Goal: Find specific page/section: Find specific page/section

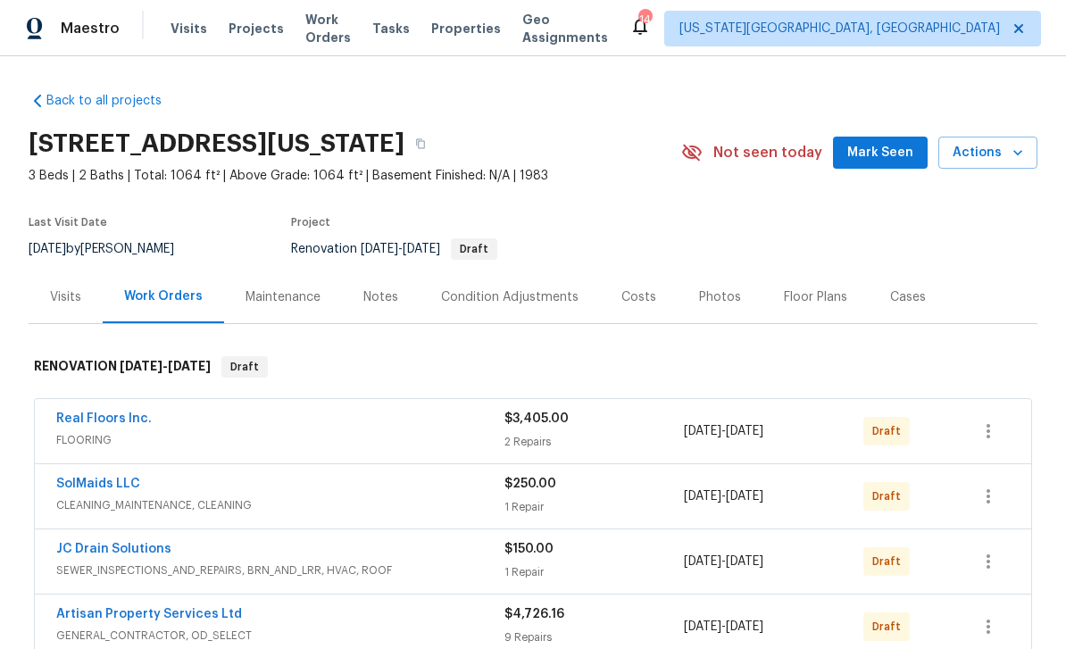
click at [884, 154] on span "Mark Seen" at bounding box center [880, 153] width 66 height 22
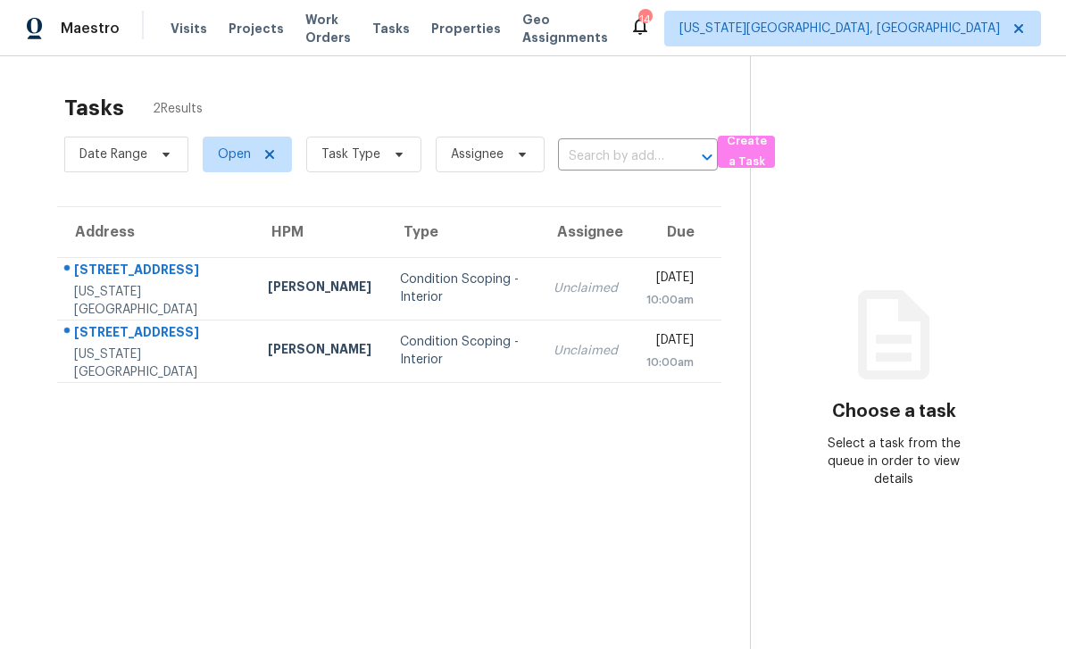
click at [496, 28] on span "Properties" at bounding box center [466, 29] width 70 height 18
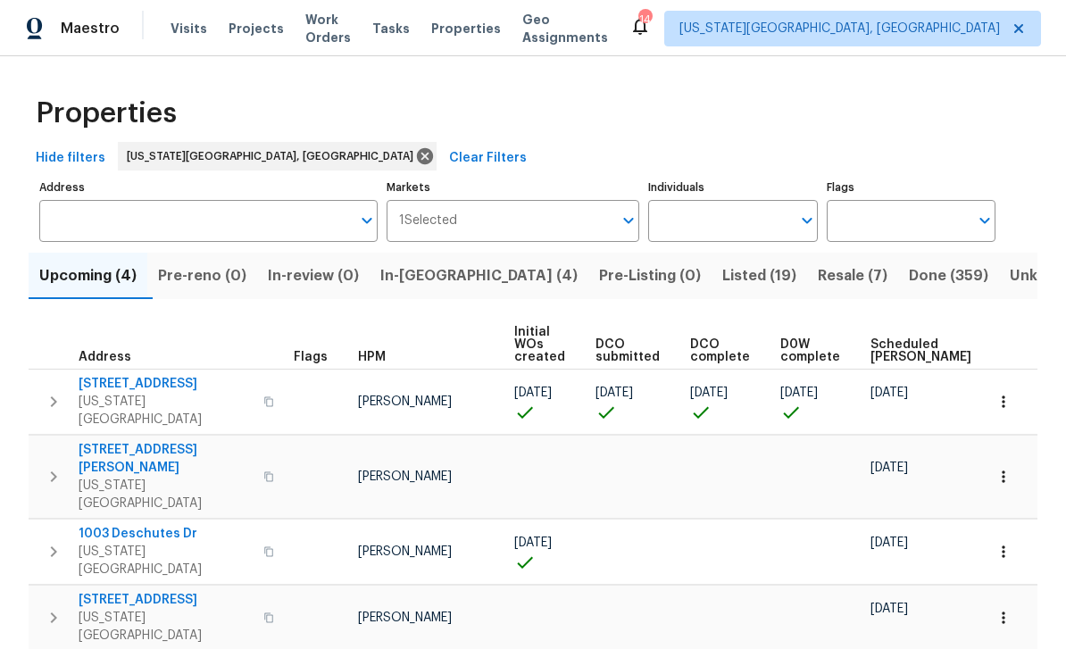
click at [155, 390] on span "4150 Shining Way" at bounding box center [166, 384] width 174 height 18
